Goal: Task Accomplishment & Management: Use online tool/utility

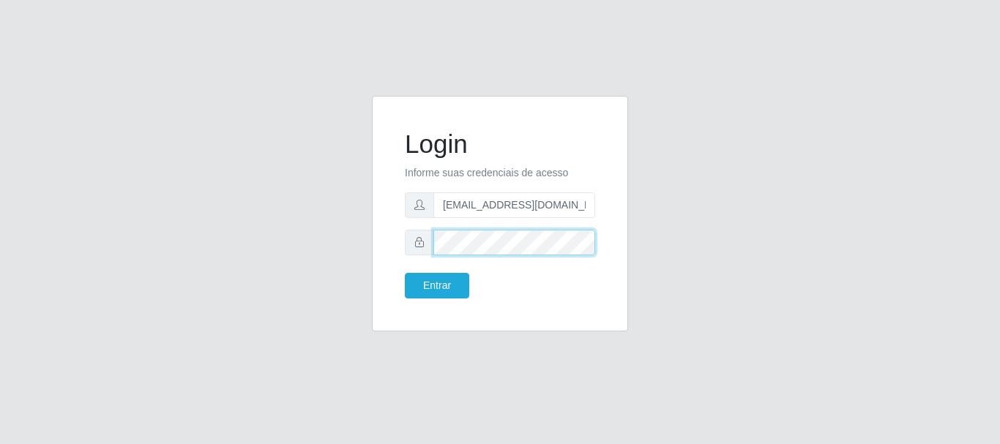
click at [405, 273] on button "Entrar" at bounding box center [437, 286] width 64 height 26
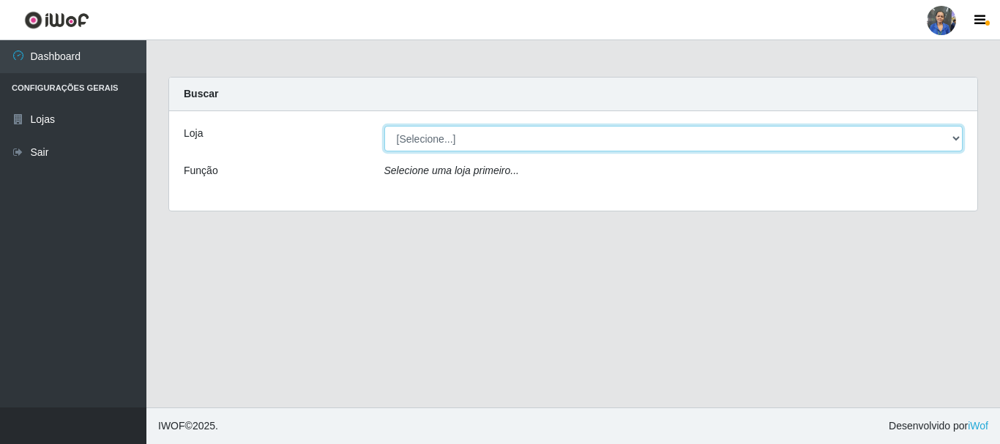
click at [654, 131] on select "[Selecione...] SuperFácil Atacado - Rodoviária" at bounding box center [673, 139] width 579 height 26
select select "400"
click at [384, 126] on select "[Selecione...] SuperFácil Atacado - Rodoviária" at bounding box center [673, 139] width 579 height 26
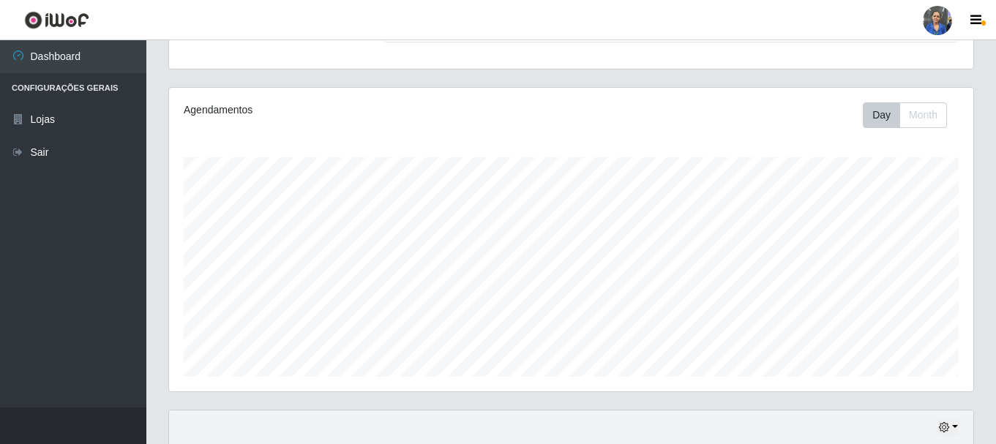
scroll to position [366, 0]
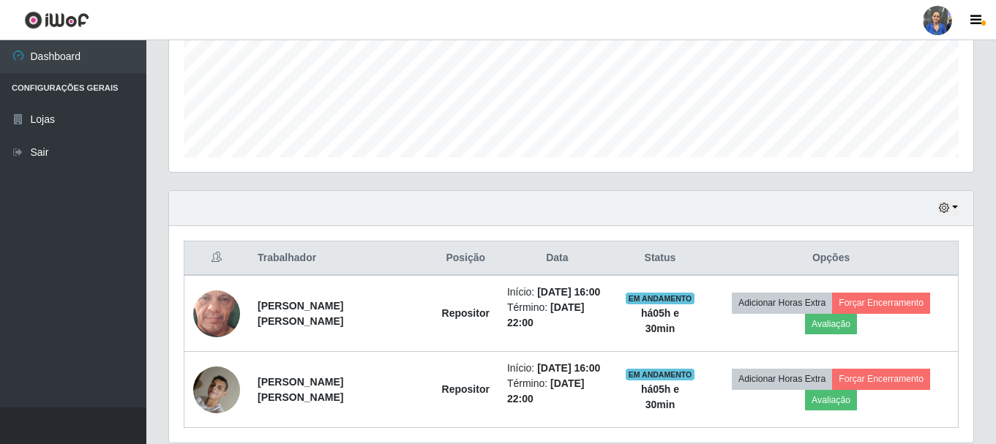
click at [937, 204] on div "Hoje 1 dia 3 dias 1 Semana Não encerrados" at bounding box center [571, 208] width 804 height 35
click at [953, 209] on button "button" at bounding box center [948, 208] width 20 height 17
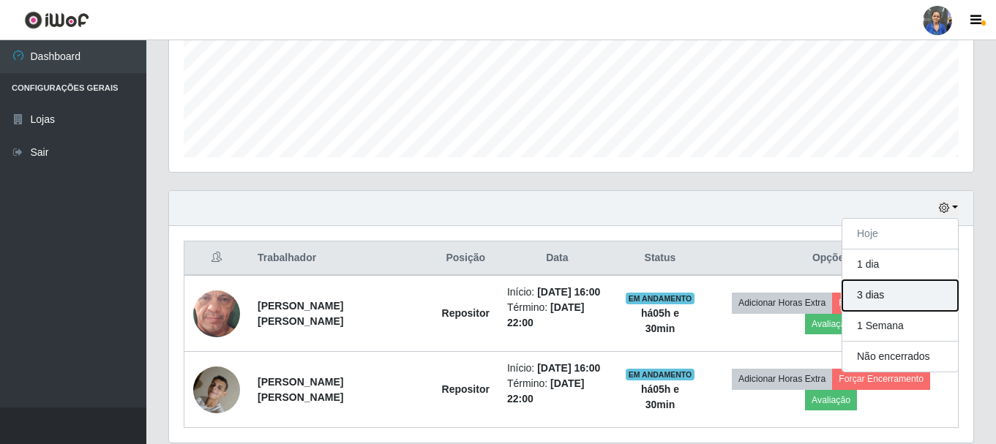
click at [884, 294] on button "3 dias" at bounding box center [901, 295] width 116 height 31
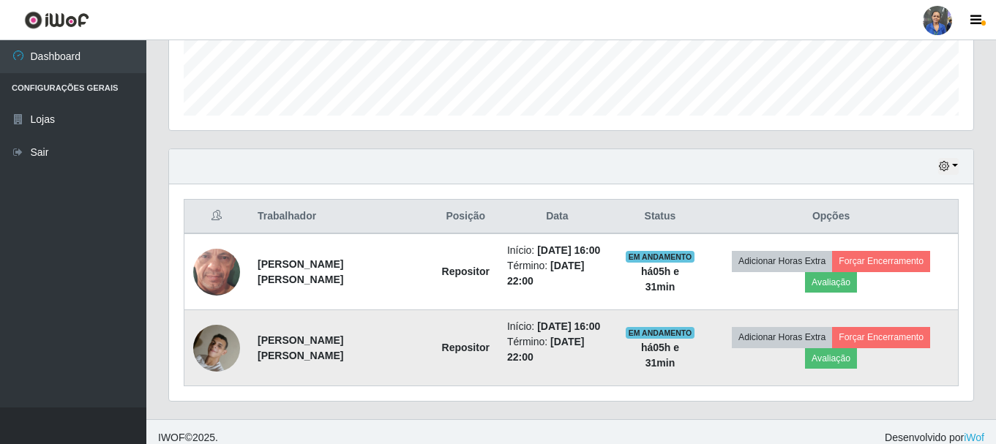
scroll to position [419, 0]
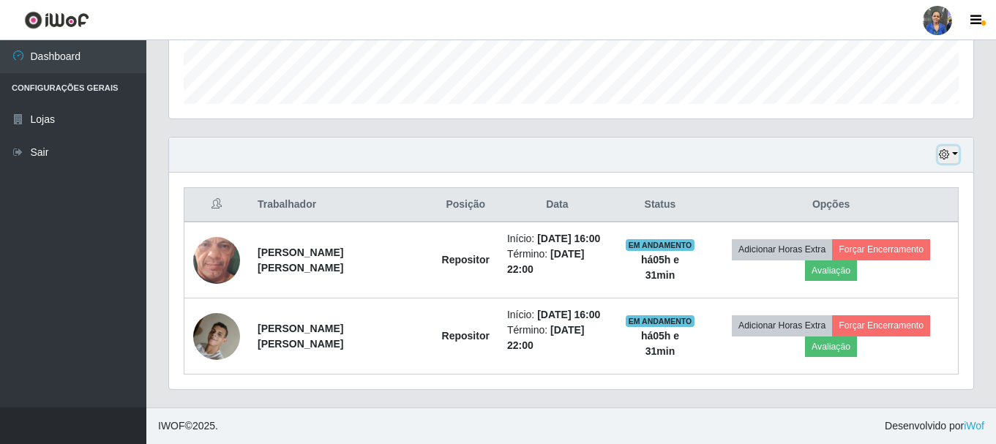
click at [941, 158] on icon "button" at bounding box center [944, 154] width 10 height 10
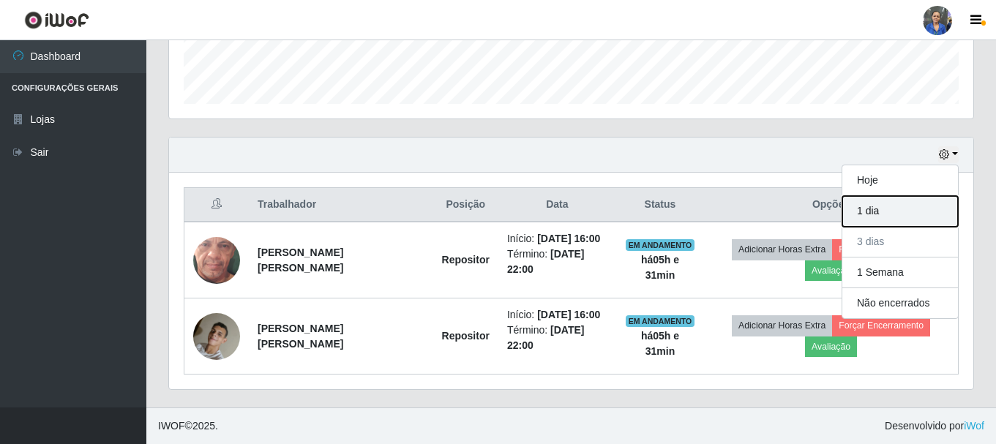
click at [873, 209] on button "1 dia" at bounding box center [901, 211] width 116 height 31
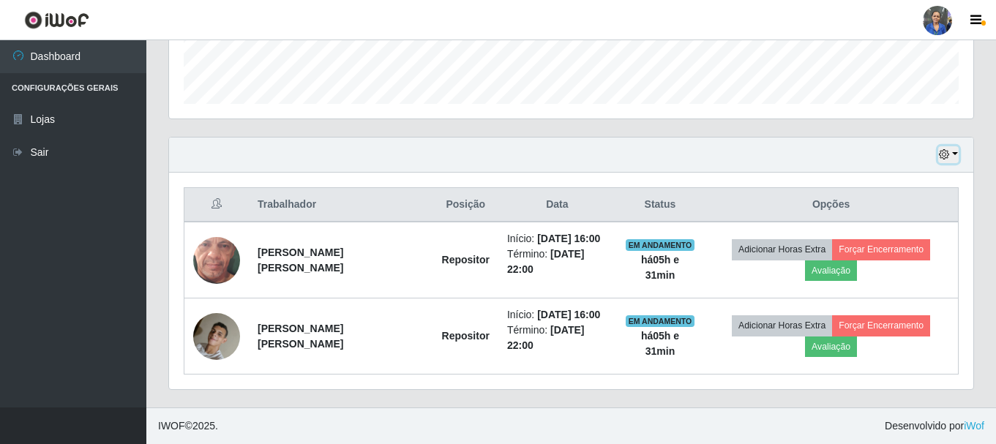
click at [952, 155] on button "button" at bounding box center [948, 154] width 20 height 17
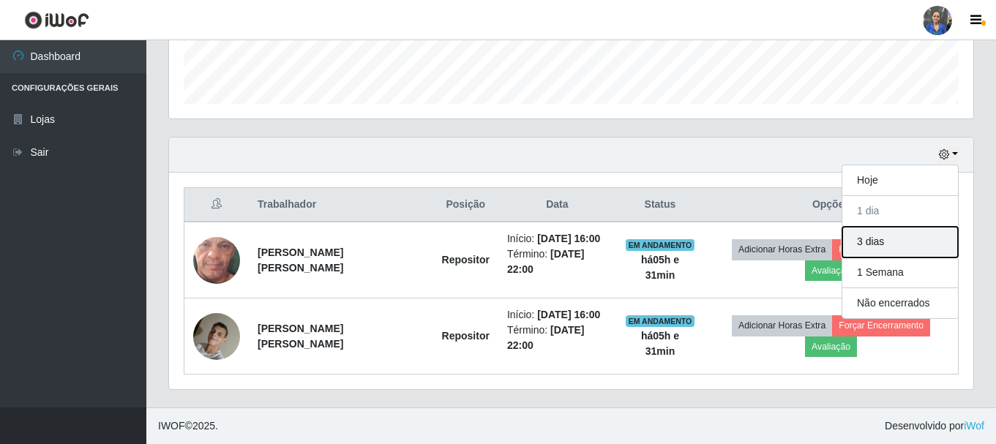
click at [900, 245] on button "3 dias" at bounding box center [901, 242] width 116 height 31
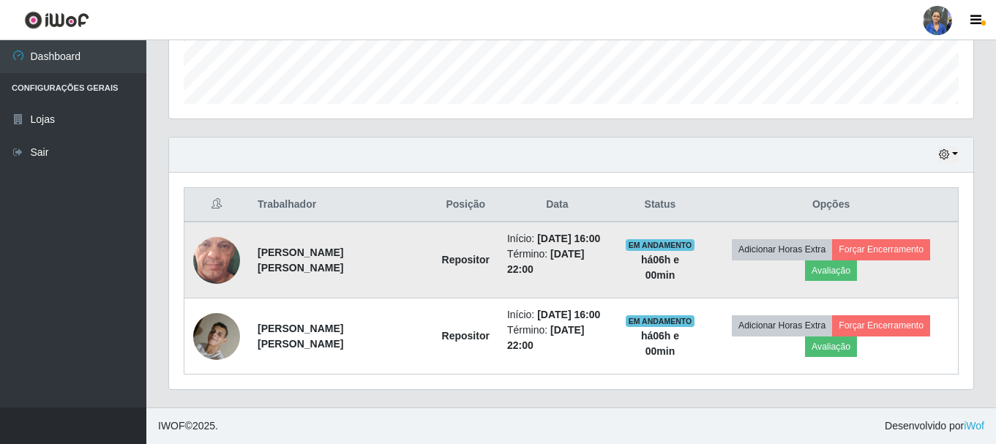
click at [837, 285] on td "Adicionar Horas Extra Forçar Encerramento Avaliação" at bounding box center [831, 260] width 254 height 77
click at [839, 264] on button "Avaliação" at bounding box center [831, 271] width 52 height 20
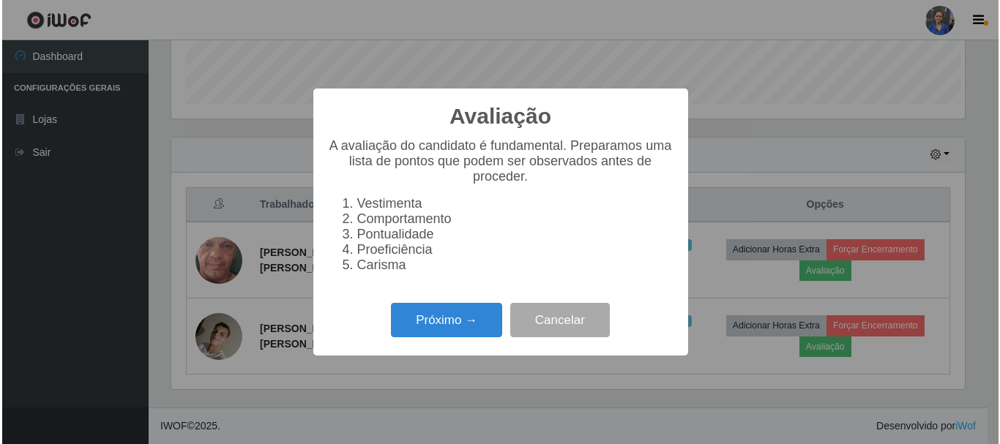
scroll to position [304, 797]
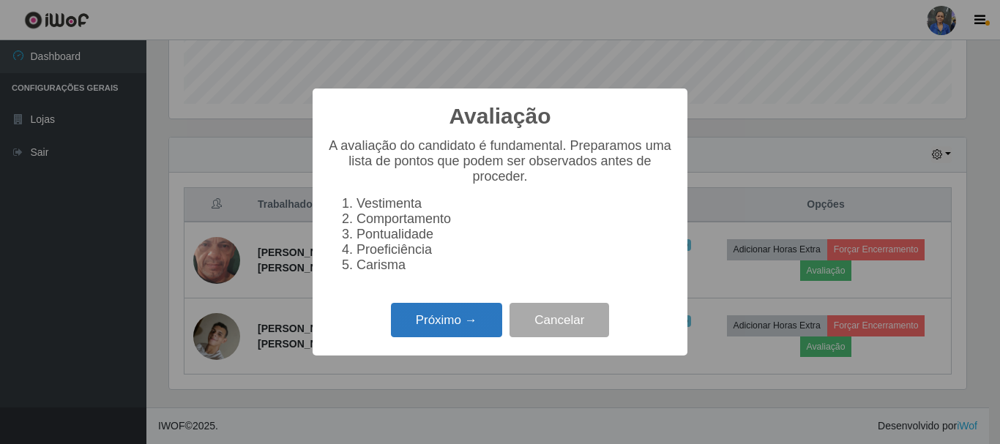
click at [412, 333] on button "Próximo →" at bounding box center [446, 320] width 111 height 34
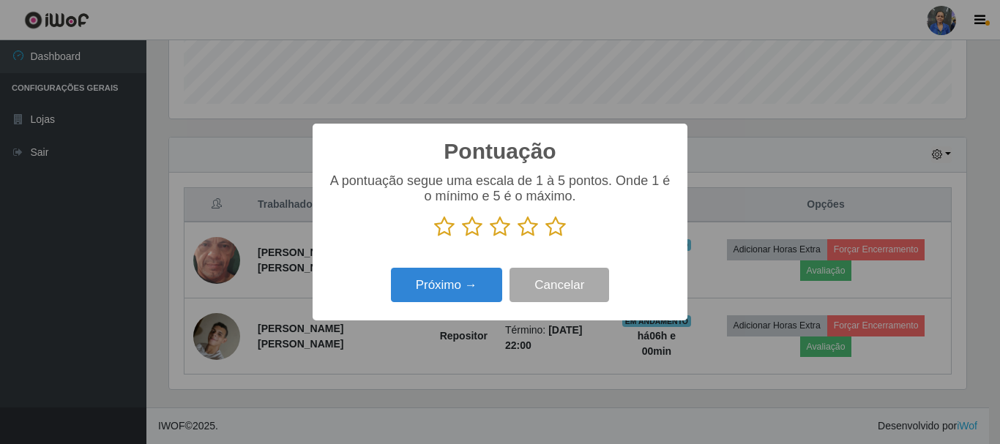
scroll to position [731680, 731187]
click at [557, 227] on icon at bounding box center [555, 227] width 20 height 22
click at [545, 238] on input "radio" at bounding box center [545, 238] width 0 height 0
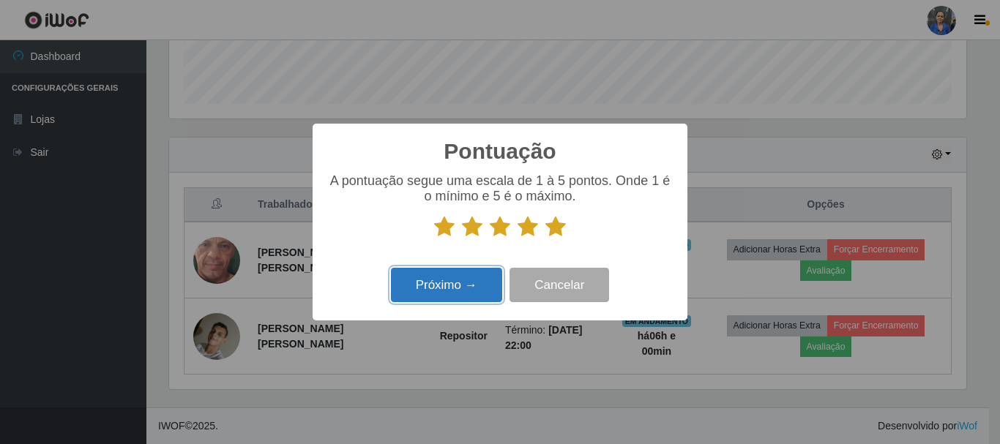
click at [447, 285] on button "Próximo →" at bounding box center [446, 285] width 111 height 34
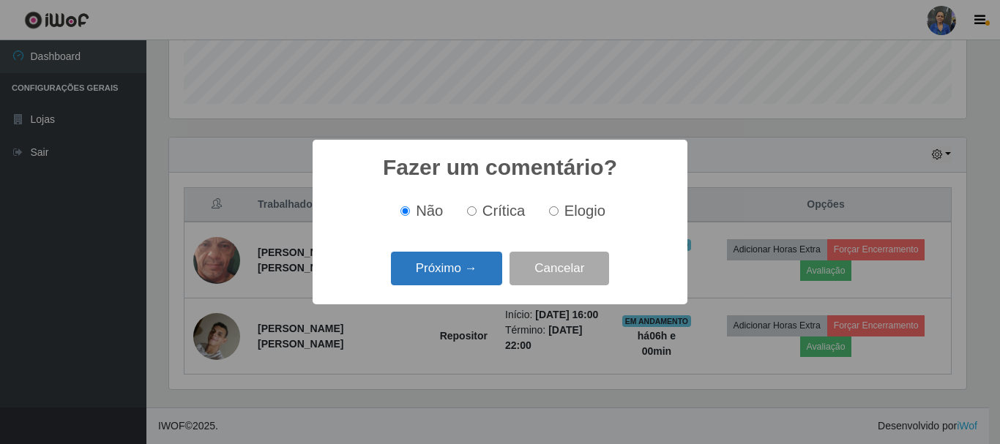
click at [447, 275] on button "Próximo →" at bounding box center [446, 269] width 111 height 34
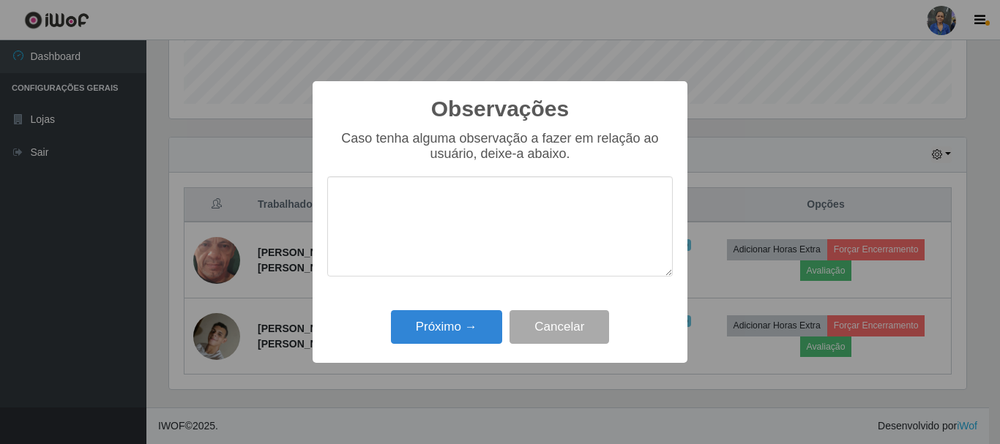
click at [440, 300] on div "Observações × Caso tenha alguma observação a fazer em relação ao usuário, deixe…" at bounding box center [500, 222] width 375 height 282
click at [438, 318] on button "Próximo →" at bounding box center [446, 327] width 111 height 34
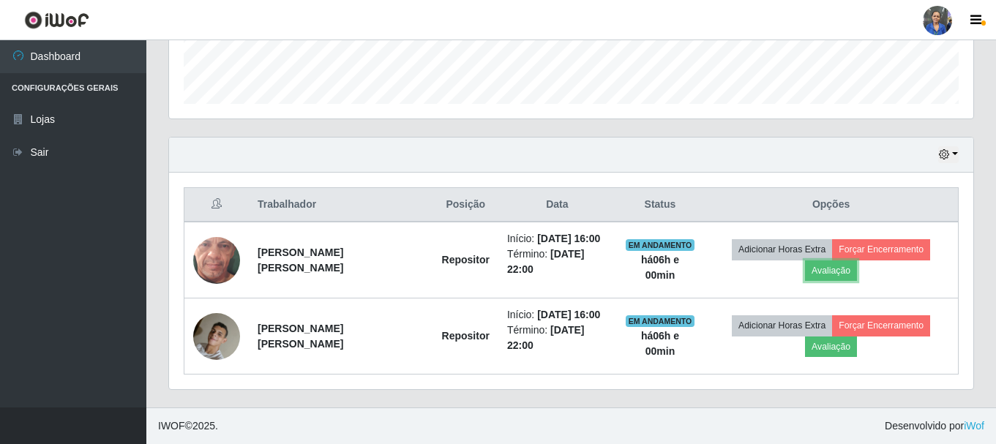
scroll to position [304, 804]
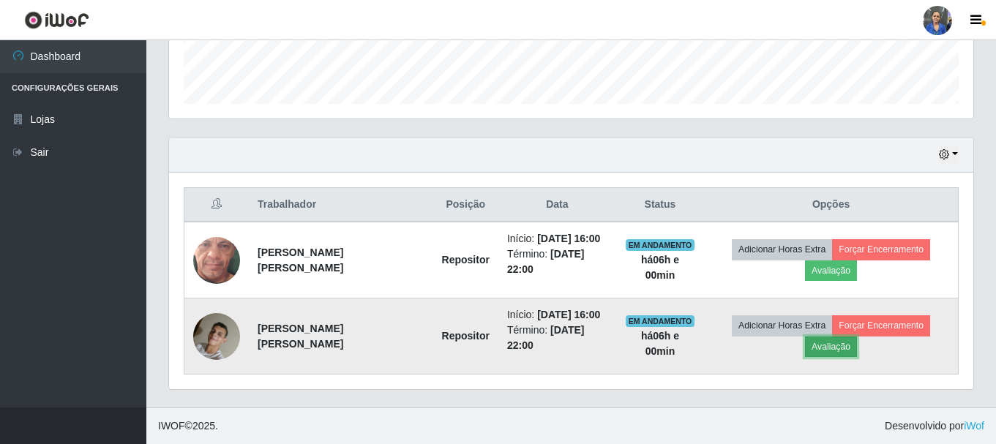
click at [823, 344] on button "Avaliação" at bounding box center [831, 347] width 52 height 20
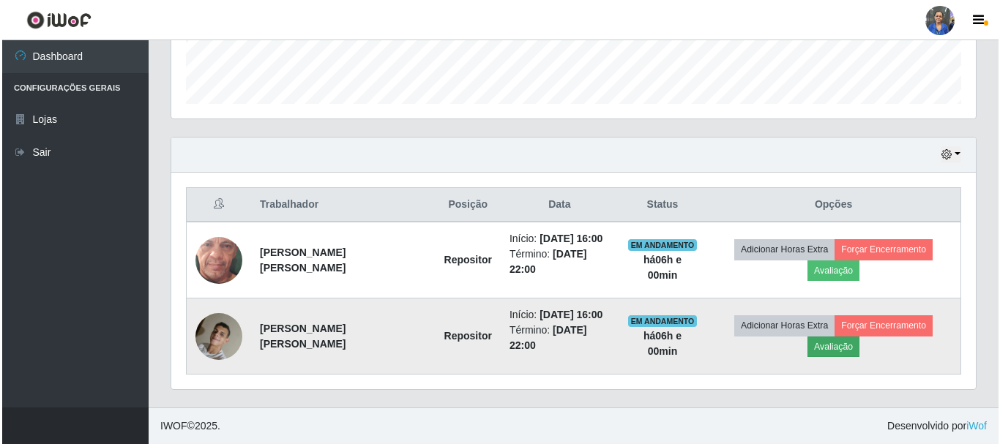
scroll to position [304, 797]
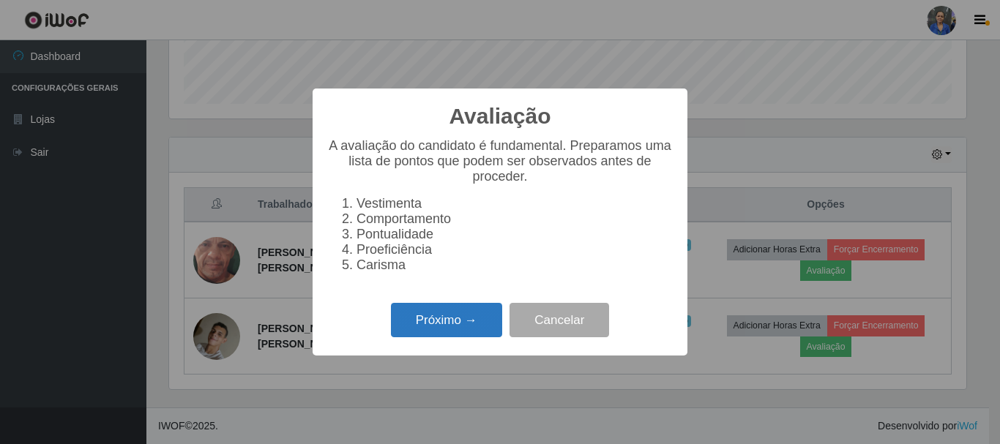
click at [480, 332] on button "Próximo →" at bounding box center [446, 320] width 111 height 34
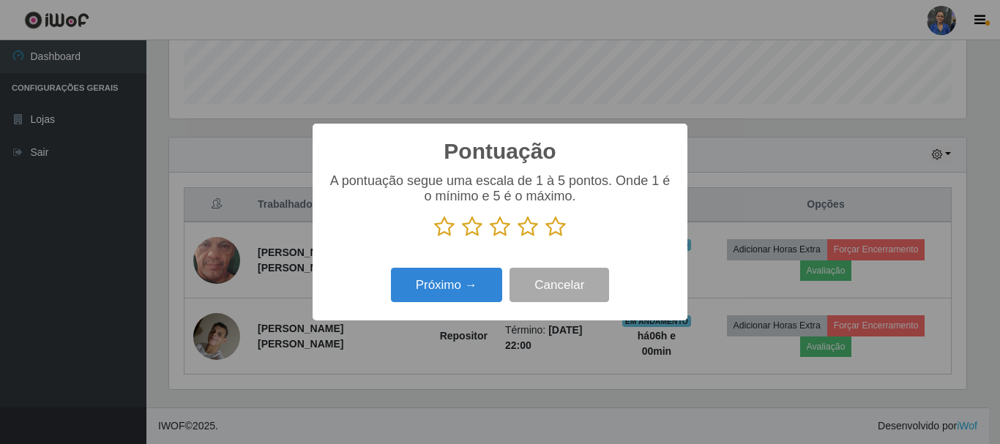
click at [553, 231] on icon at bounding box center [555, 227] width 20 height 22
click at [545, 238] on input "radio" at bounding box center [545, 238] width 0 height 0
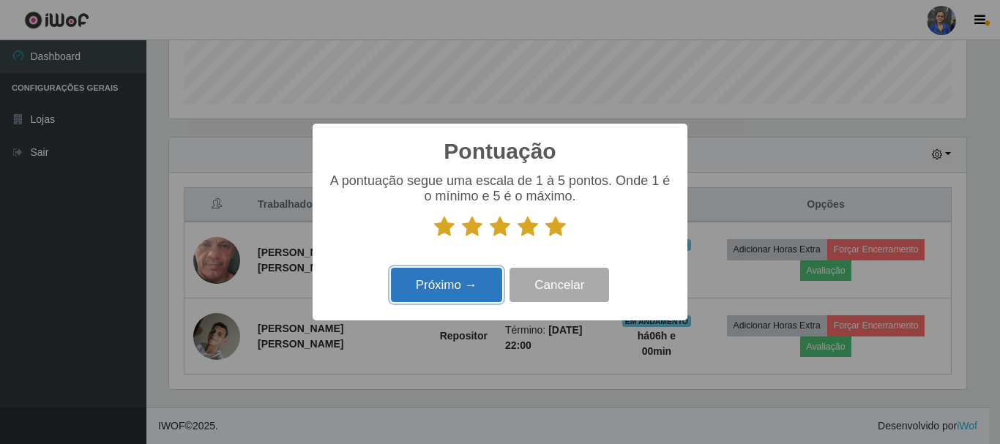
click at [466, 296] on button "Próximo →" at bounding box center [446, 285] width 111 height 34
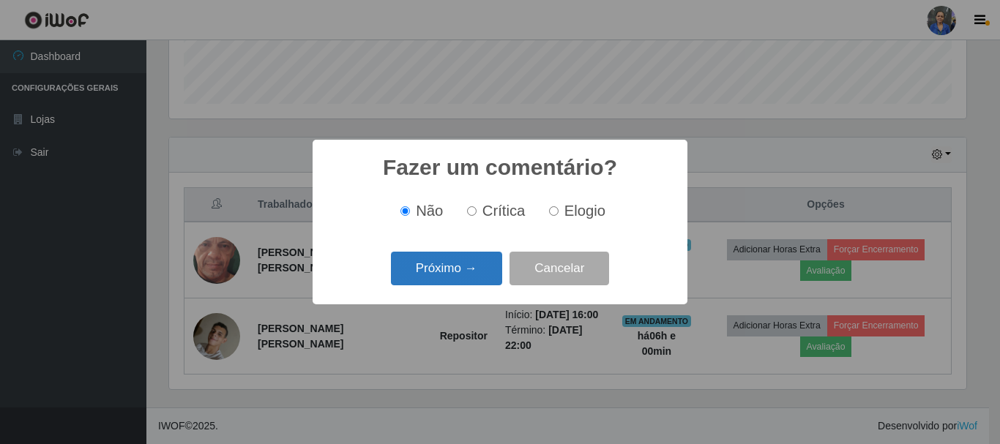
click at [460, 266] on button "Próximo →" at bounding box center [446, 269] width 111 height 34
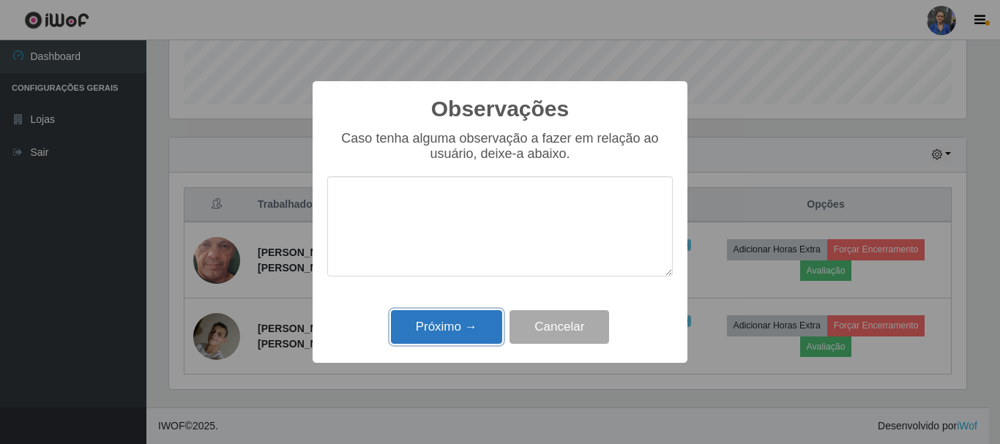
click at [455, 314] on button "Próximo →" at bounding box center [446, 327] width 111 height 34
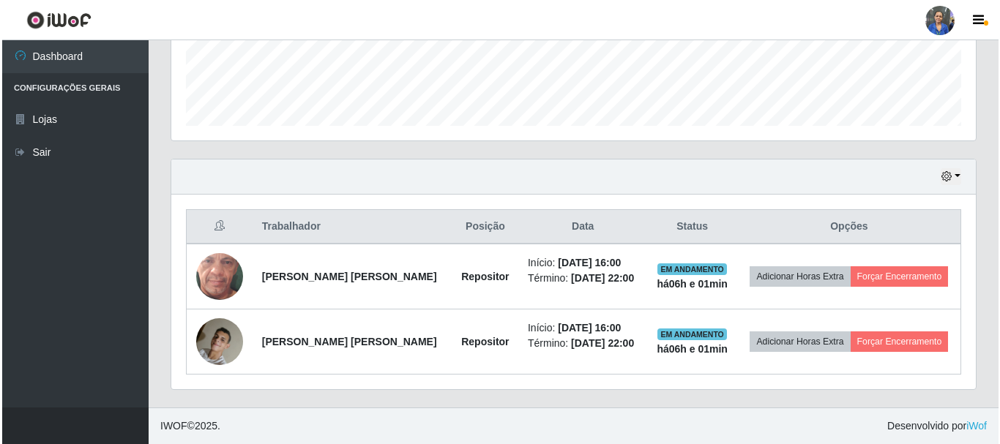
scroll to position [397, 0]
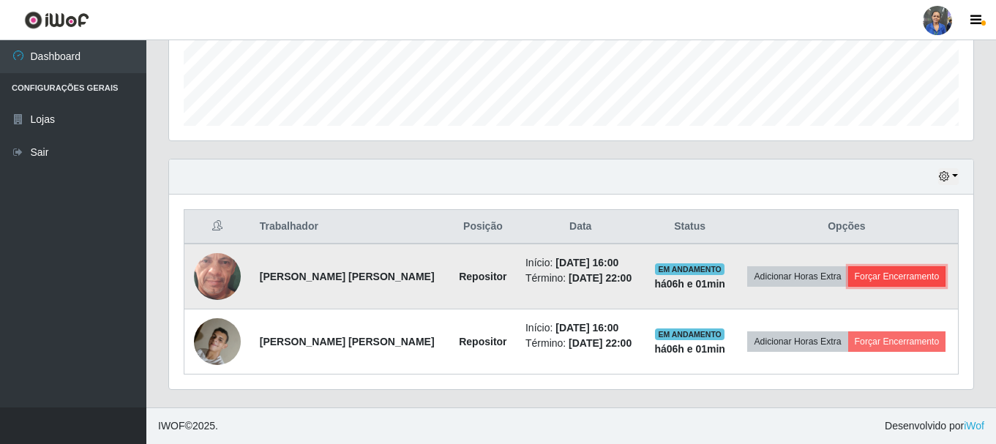
click at [885, 274] on button "Forçar Encerramento" at bounding box center [897, 276] width 98 height 20
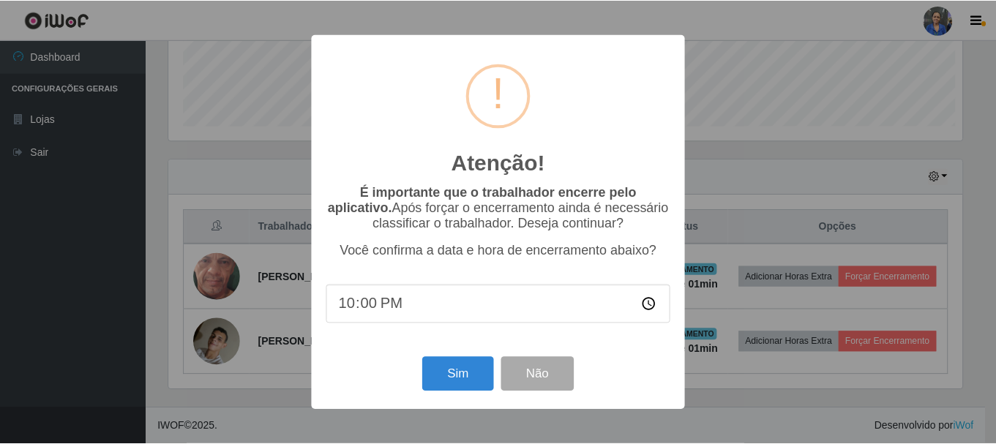
scroll to position [304, 797]
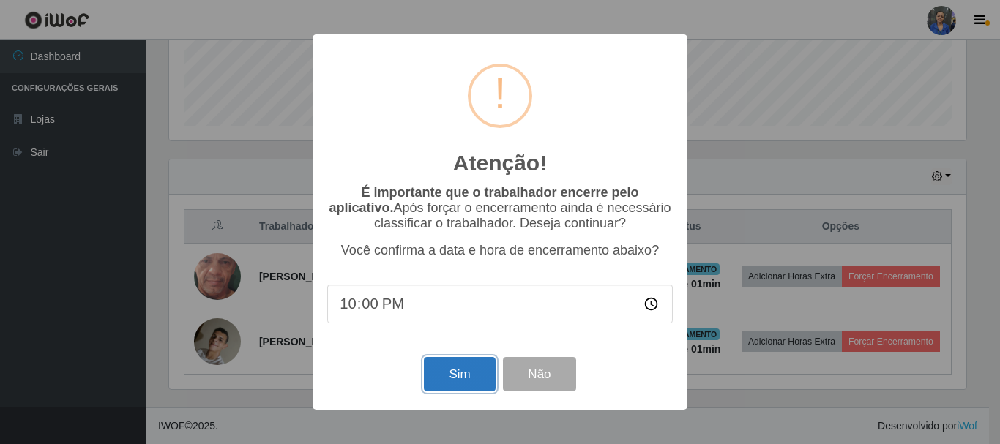
drag, startPoint x: 472, startPoint y: 378, endPoint x: 493, endPoint y: 364, distance: 25.2
click at [474, 378] on button "Sim" at bounding box center [459, 374] width 71 height 34
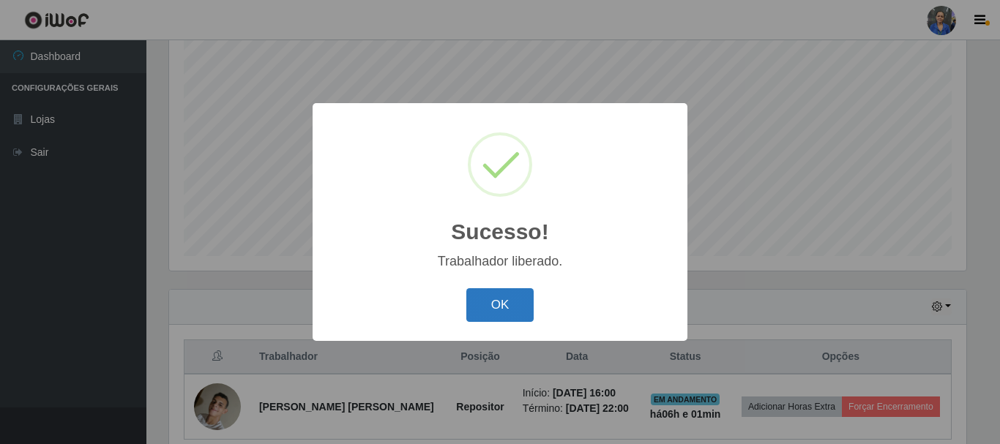
click at [508, 312] on button "OK" at bounding box center [500, 305] width 68 height 34
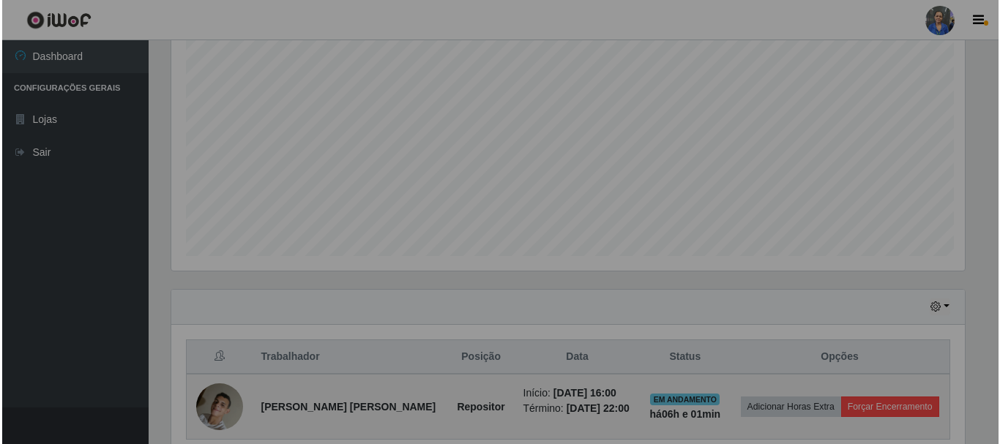
scroll to position [304, 804]
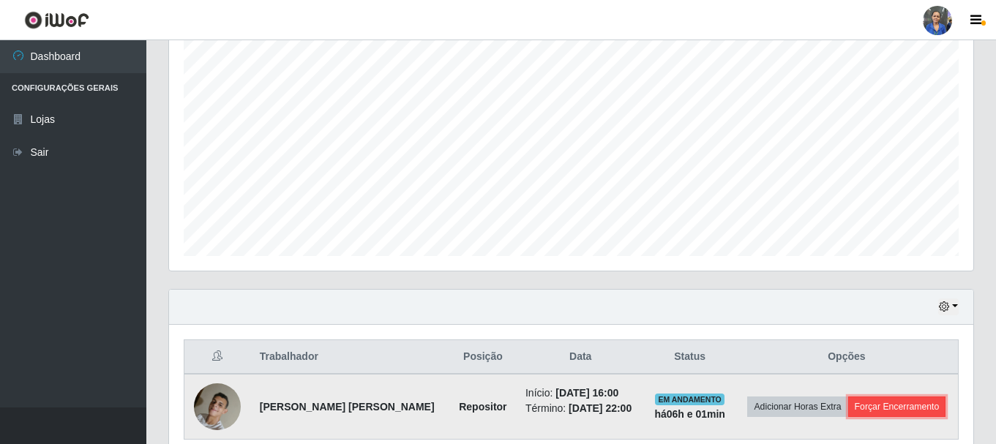
click at [905, 411] on button "Forçar Encerramento" at bounding box center [897, 407] width 98 height 20
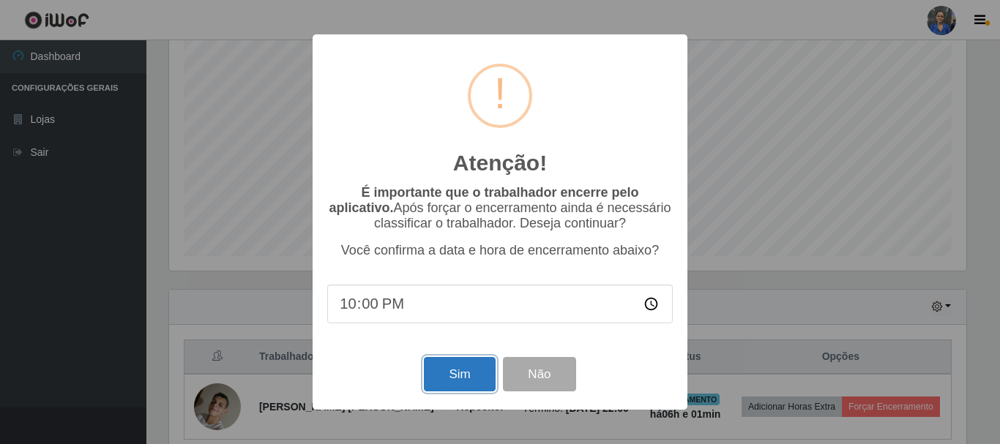
click at [488, 371] on button "Sim" at bounding box center [459, 374] width 71 height 34
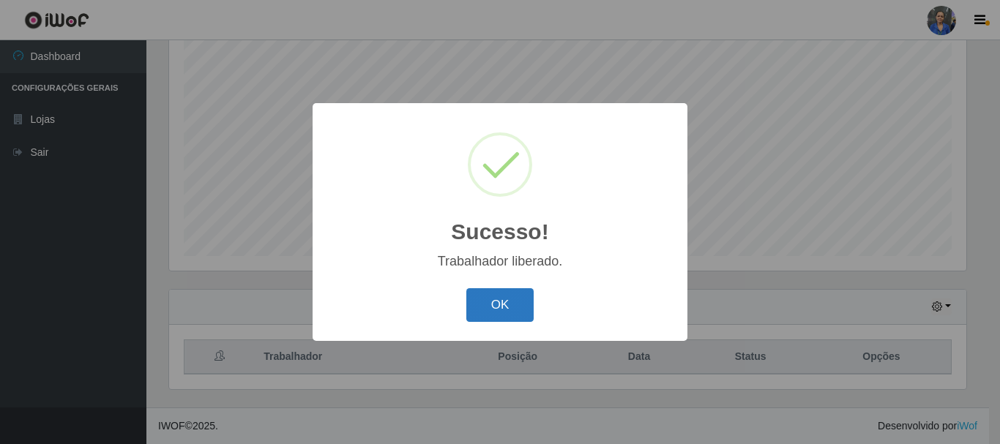
click at [515, 313] on button "OK" at bounding box center [500, 305] width 68 height 34
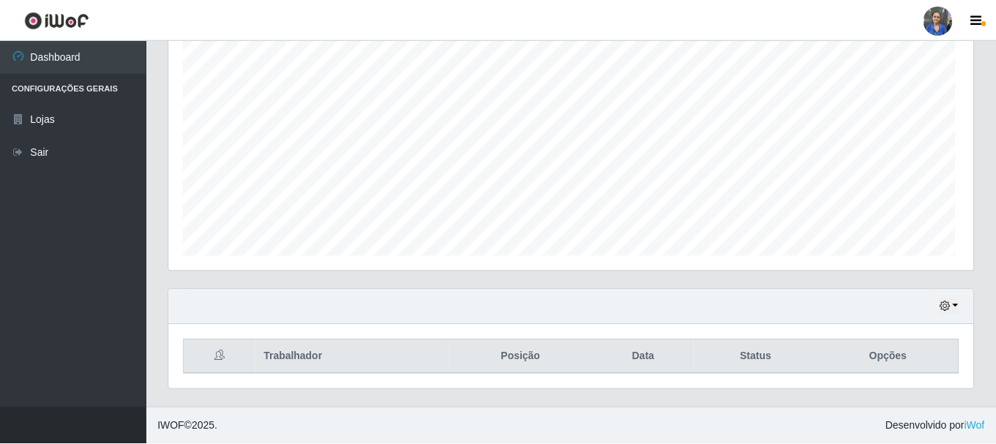
scroll to position [304, 804]
click at [168, 296] on div "Hoje 1 dia 3 dias 1 Semana Não encerrados Trabalhador Posição Data Status Opções" at bounding box center [571, 348] width 828 height 119
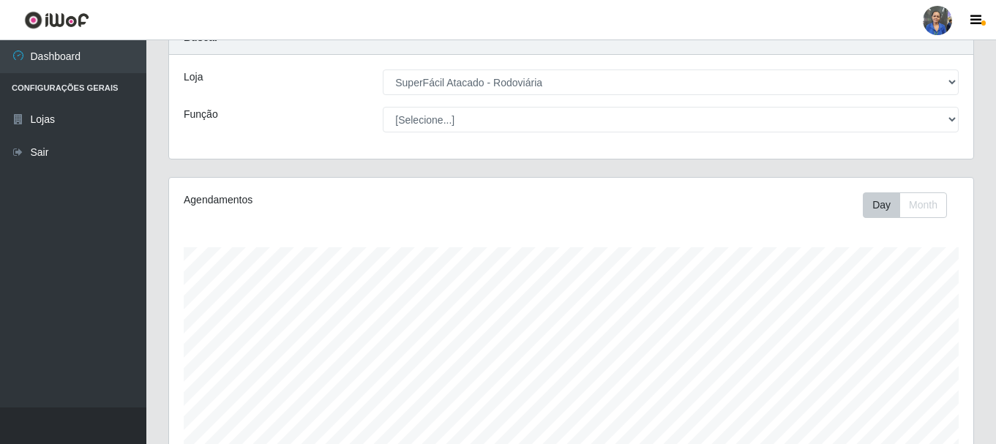
scroll to position [146, 0]
